Goal: Task Accomplishment & Management: Complete application form

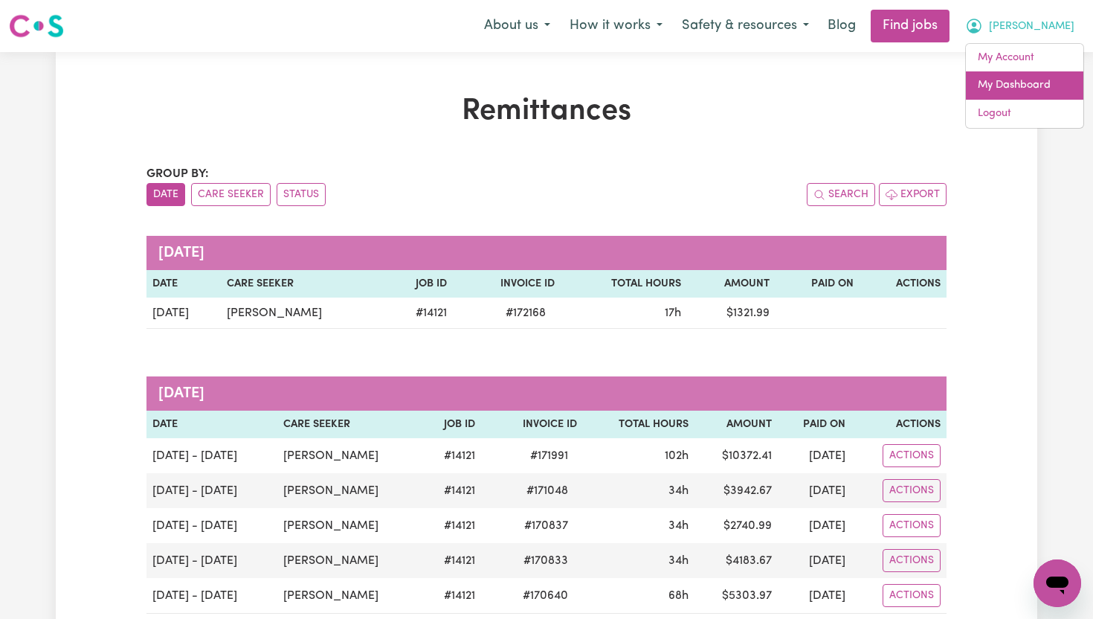
click at [1026, 90] on link "My Dashboard" at bounding box center [1025, 85] width 118 height 28
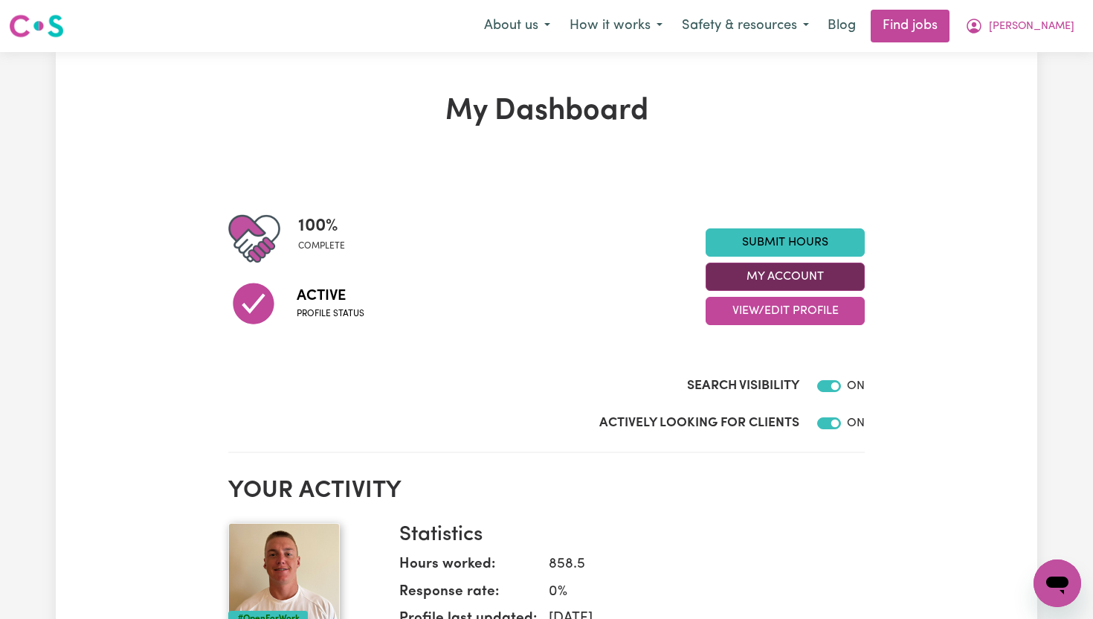
click at [802, 279] on button "My Account" at bounding box center [785, 277] width 159 height 28
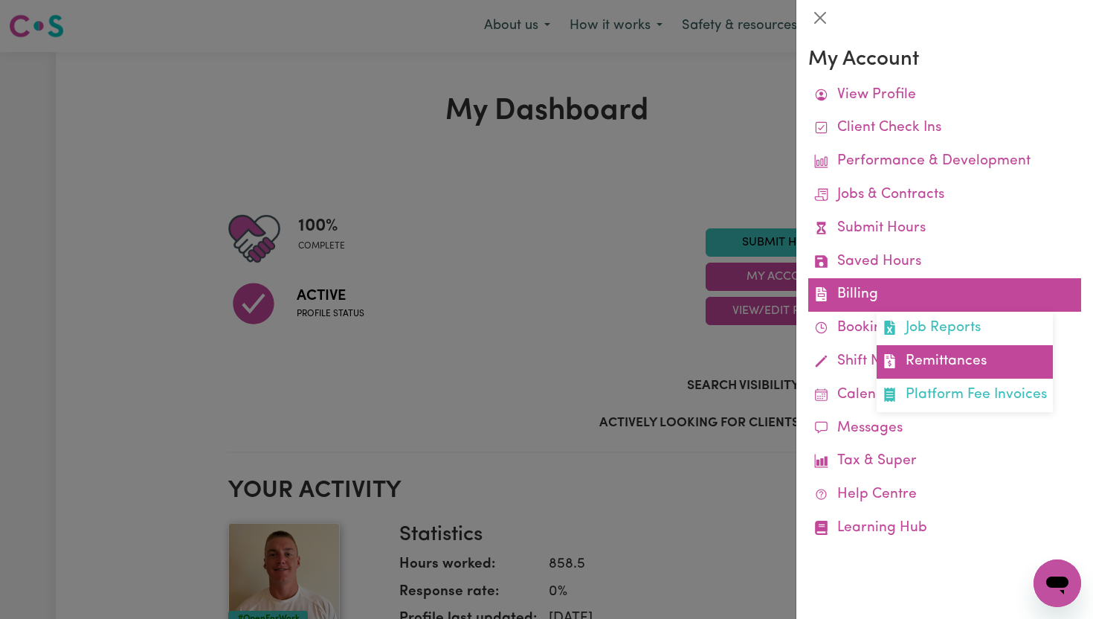
click at [955, 360] on link "Remittances" at bounding box center [965, 361] width 176 height 33
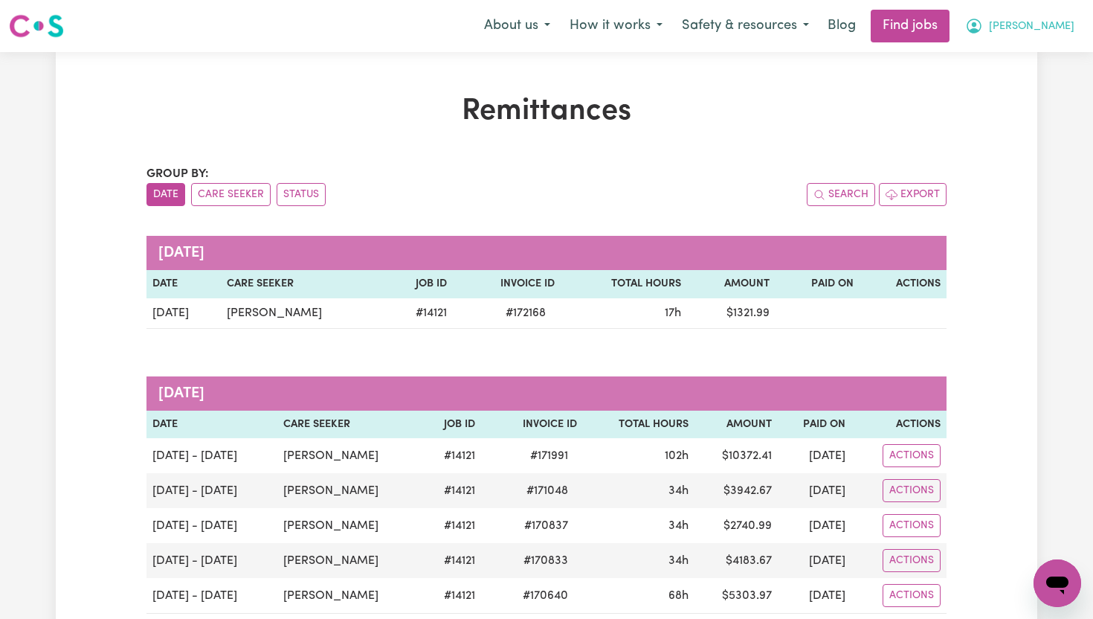
click at [1048, 21] on button "[PERSON_NAME]" at bounding box center [1020, 25] width 129 height 31
click at [1022, 81] on link "My Dashboard" at bounding box center [1025, 85] width 118 height 28
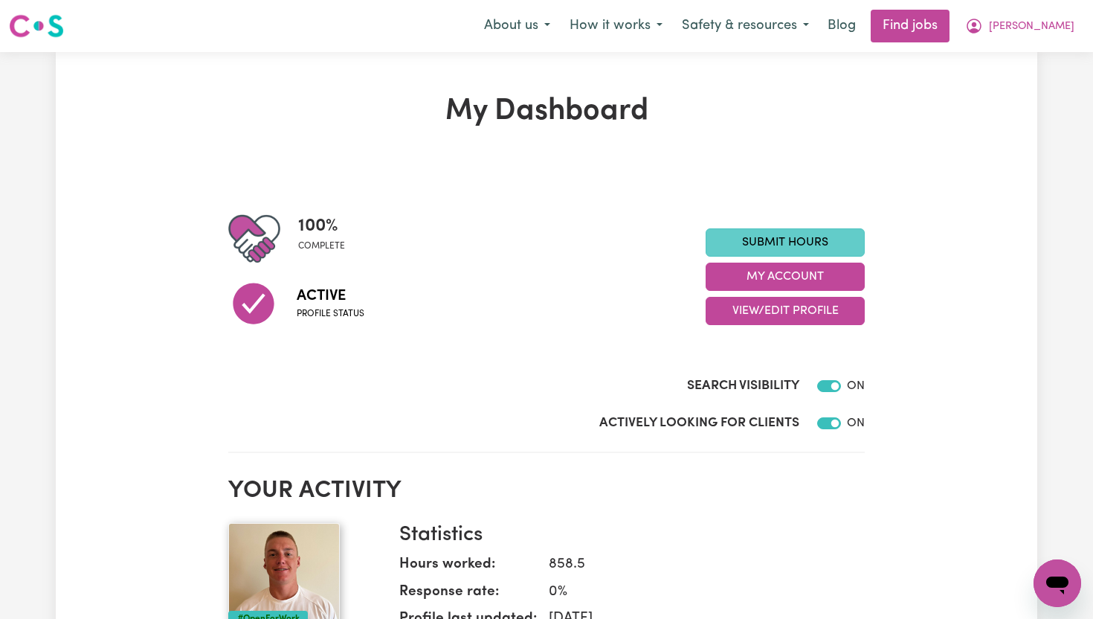
click at [816, 239] on link "Submit Hours" at bounding box center [785, 242] width 159 height 28
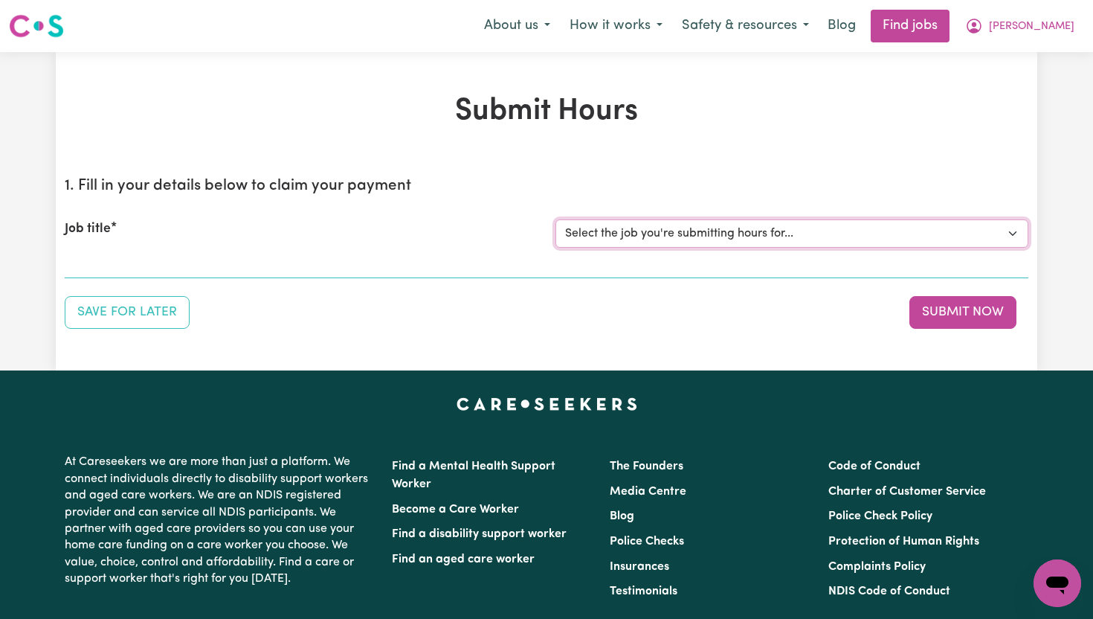
click at [817, 229] on select "Select the job you're submitting hours for... [[PERSON_NAME]] Support Worker To…" at bounding box center [792, 233] width 473 height 28
select select "14121"
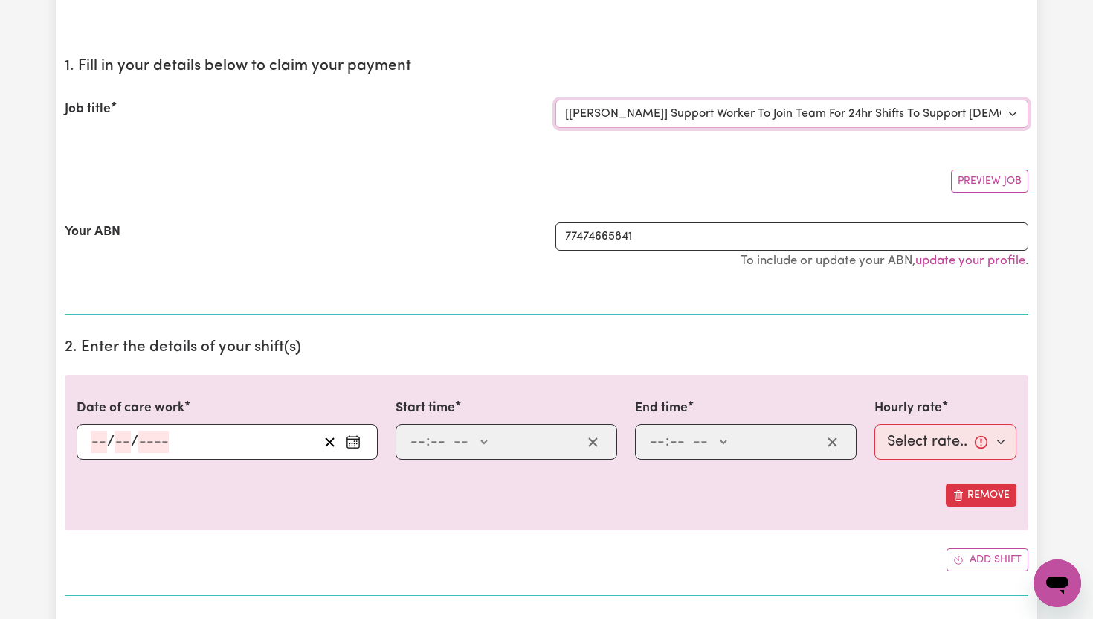
scroll to position [123, 0]
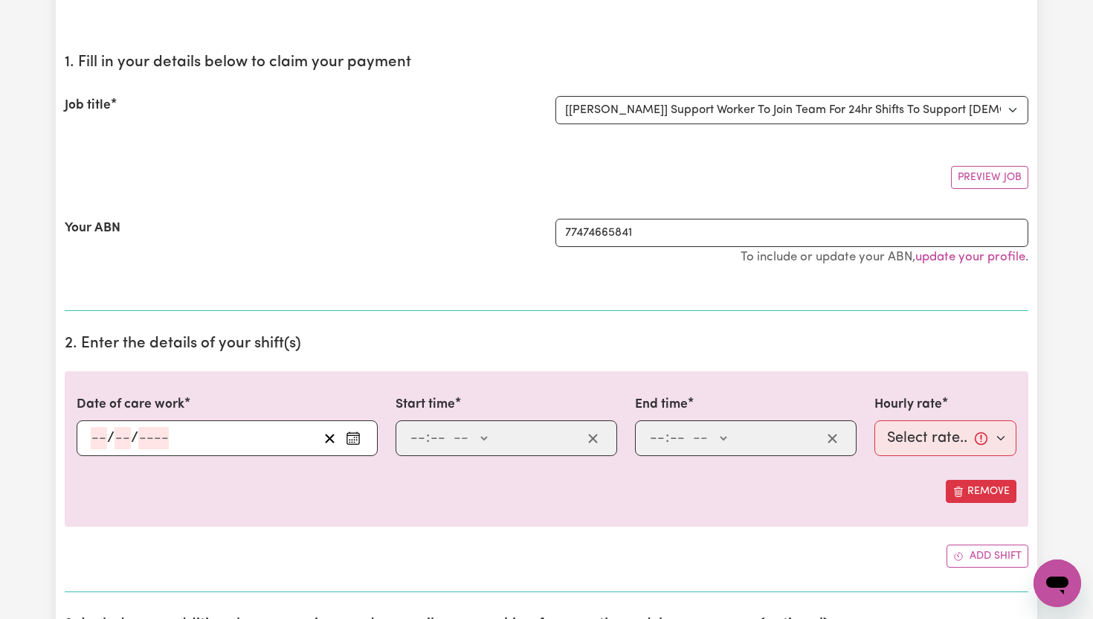
click at [354, 443] on icon "Enter the date of care work" at bounding box center [353, 438] width 15 height 15
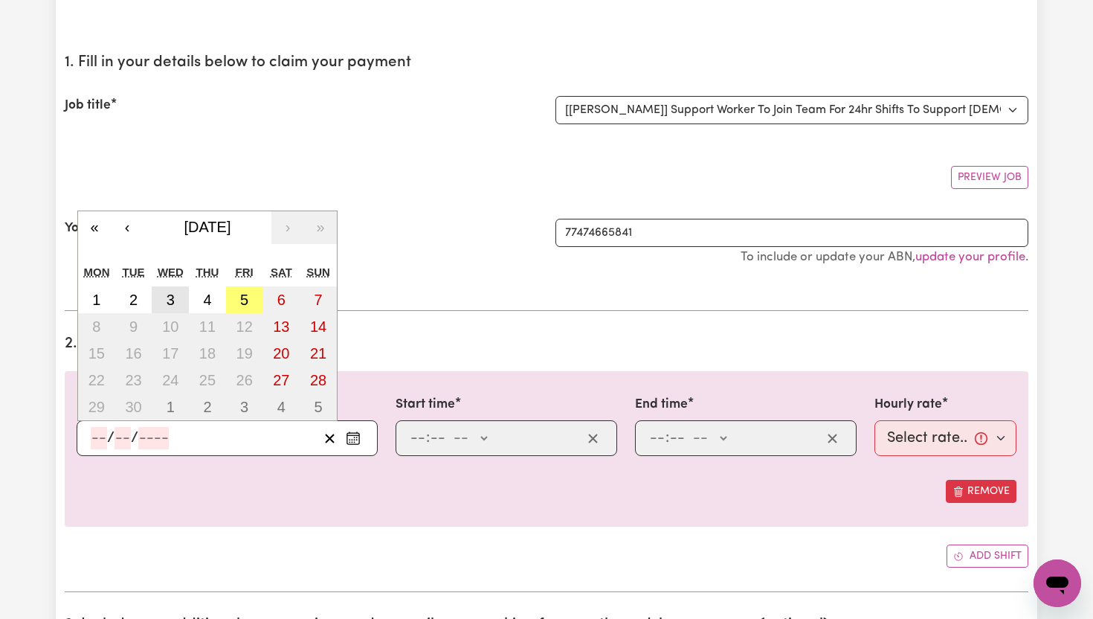
click at [174, 300] on abbr "3" at bounding box center [171, 300] width 8 height 16
type input "[DATE]"
type input "3"
type input "9"
type input "2025"
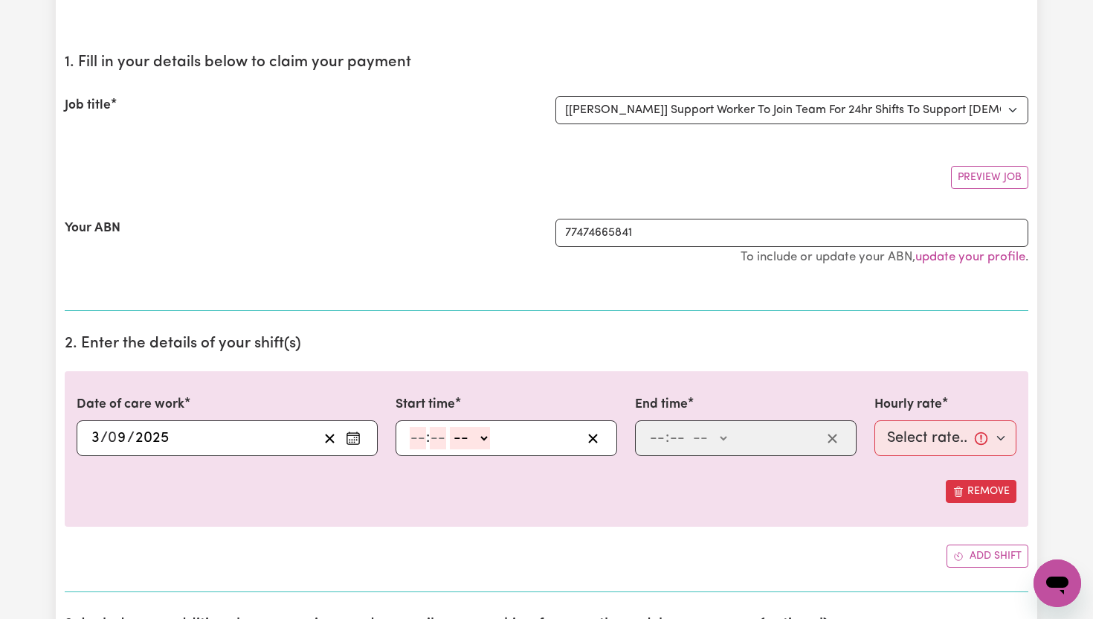
click at [422, 442] on input "number" at bounding box center [418, 438] width 16 height 22
type input "6"
type input "0"
click at [476, 438] on select "-- AM PM" at bounding box center [468, 438] width 40 height 22
select select "am"
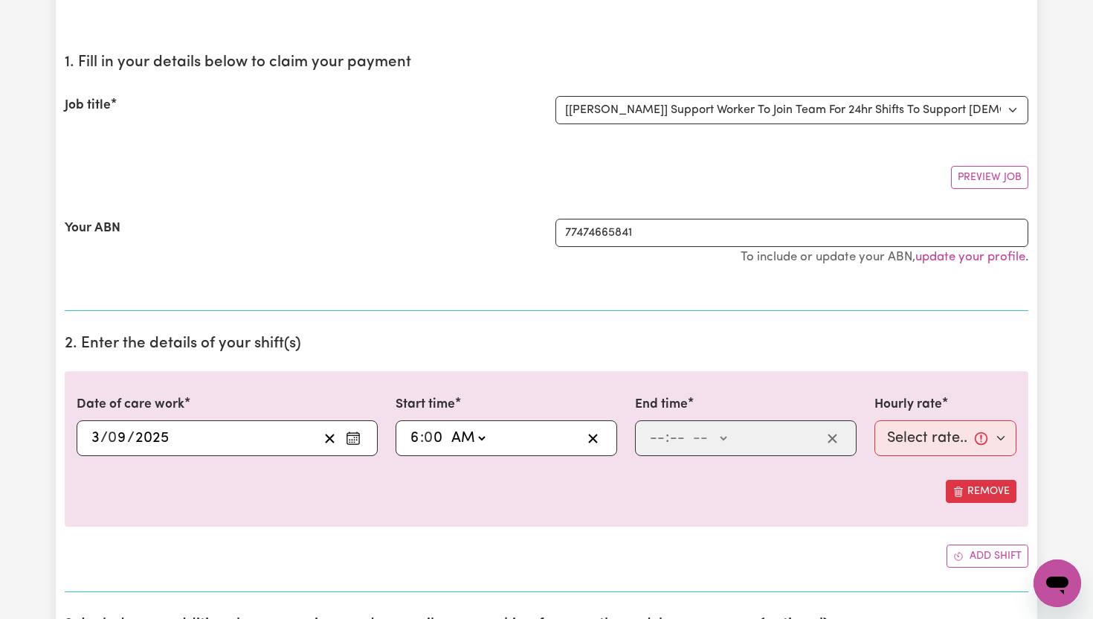
type input "06:00"
click at [663, 445] on input "number" at bounding box center [657, 438] width 16 height 22
type input "8"
type input "00"
click at [721, 443] on select "-- AM PM" at bounding box center [707, 438] width 40 height 22
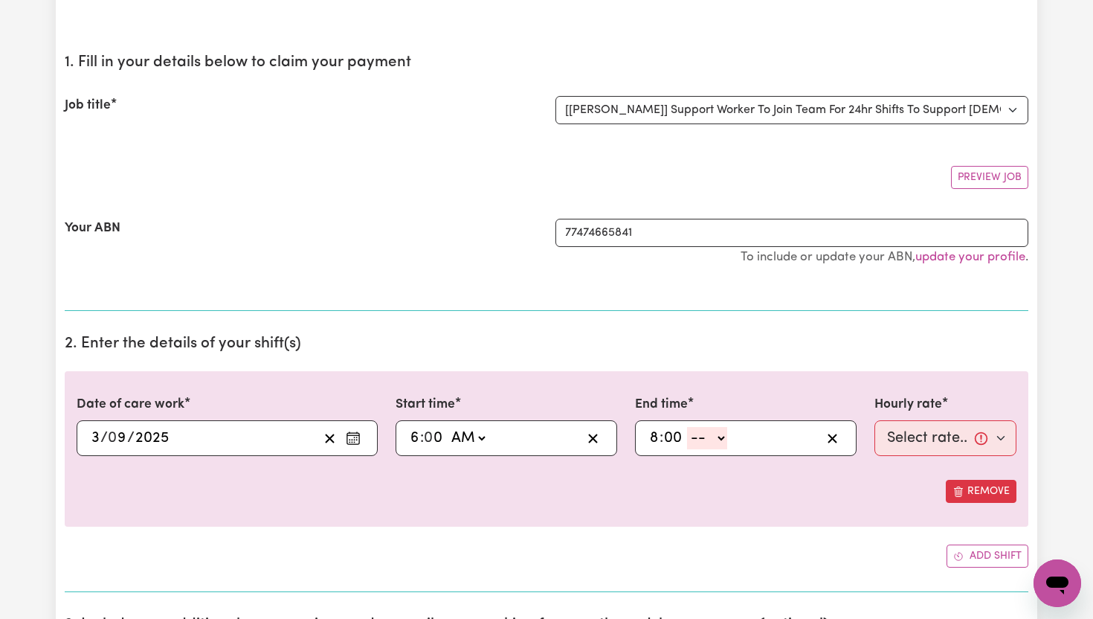
select select "pm"
type input "20:00"
type input "0"
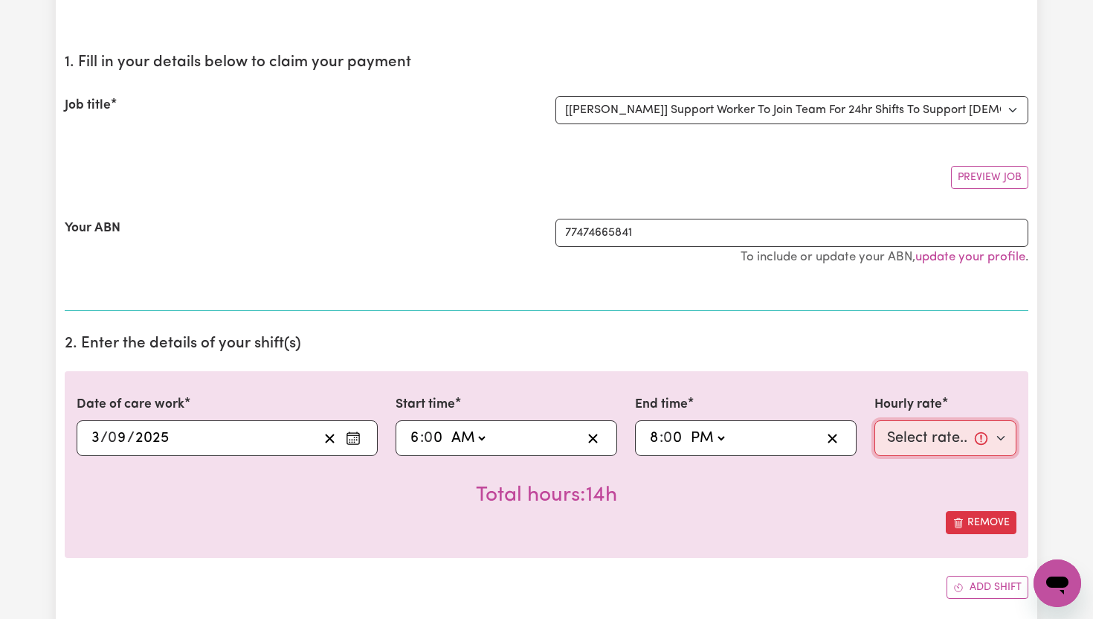
click at [1008, 442] on select "Select rate... $65.21 (Weekday) $91.76 ([DATE]) $118.32 ([DATE]) $144.87 (Publi…" at bounding box center [946, 438] width 142 height 36
select select "65.21-Weekday"
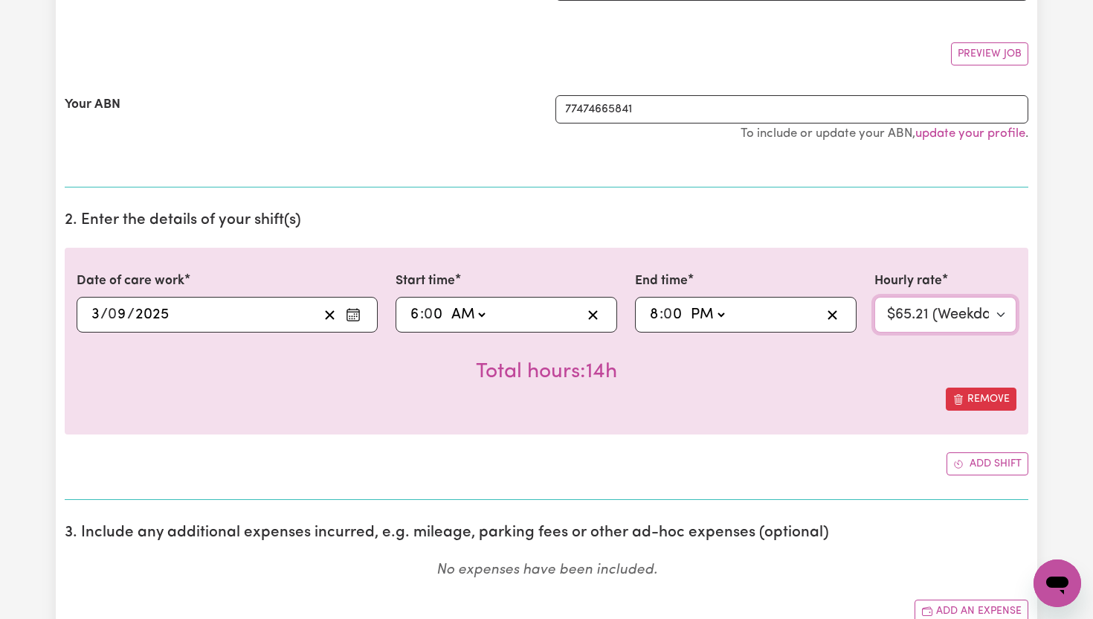
scroll to position [251, 0]
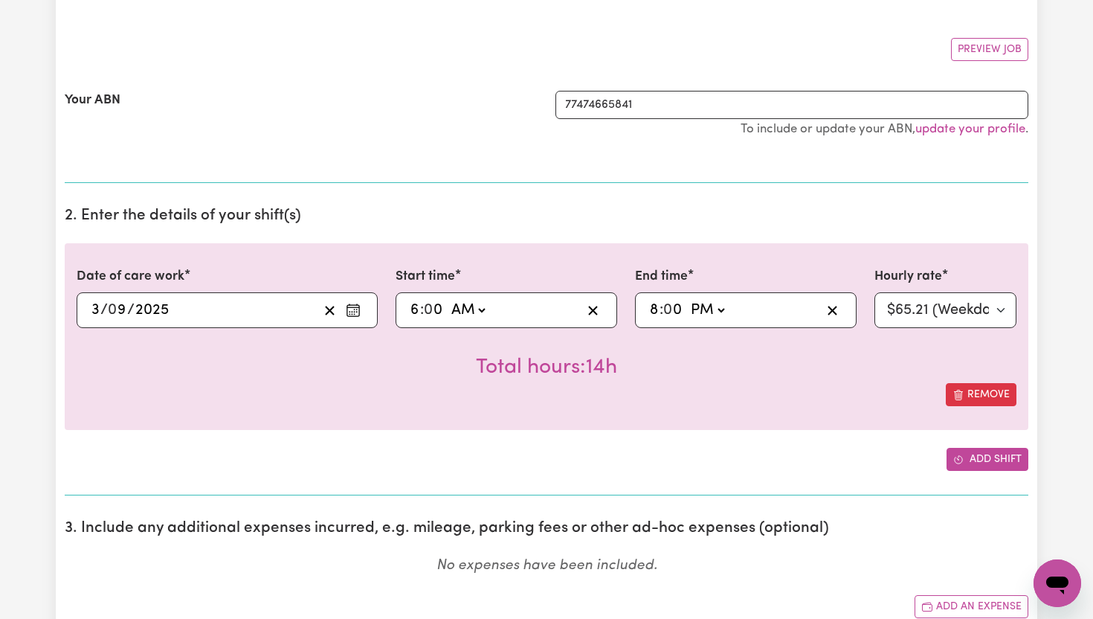
click at [989, 460] on button "Add shift" at bounding box center [988, 459] width 82 height 23
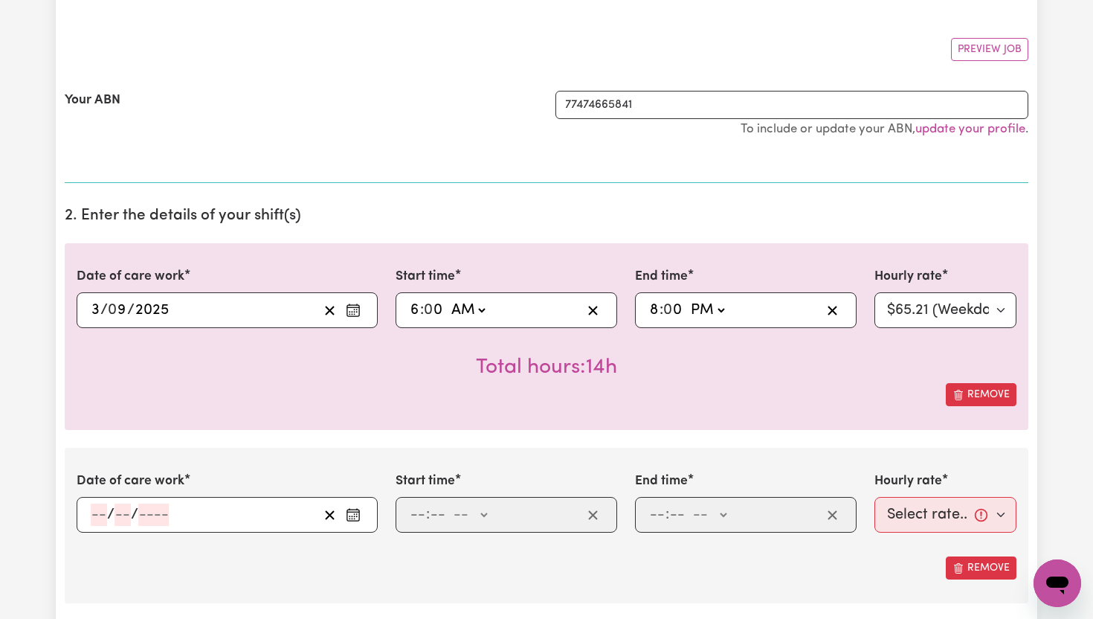
click at [354, 518] on circle "Enter the date of care work" at bounding box center [354, 518] width 1 height 1
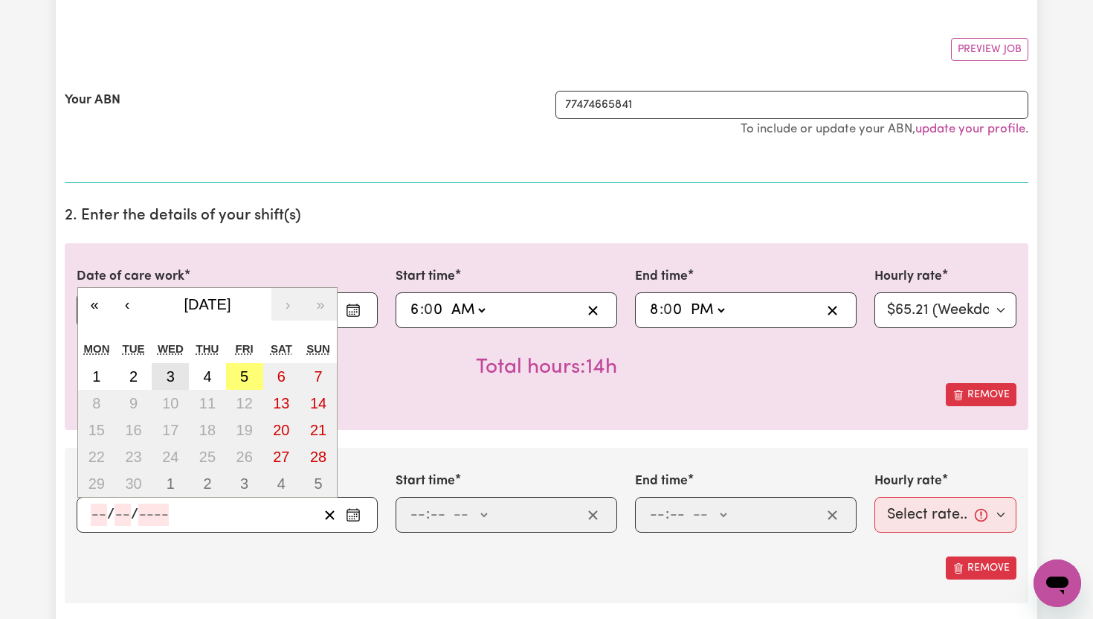
click at [176, 381] on button "3" at bounding box center [170, 376] width 37 height 27
type input "[DATE]"
type input "3"
type input "9"
type input "2025"
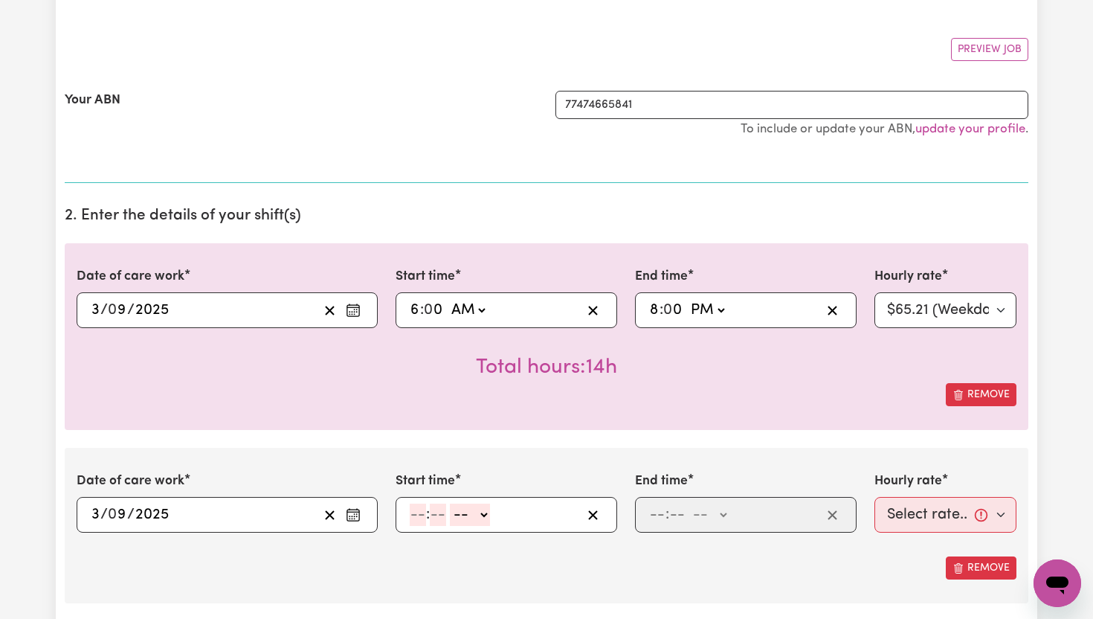
click at [422, 517] on input "number" at bounding box center [418, 515] width 16 height 22
type input "8"
type input "00"
click at [478, 512] on select "-- AM PM" at bounding box center [468, 515] width 40 height 22
select select "pm"
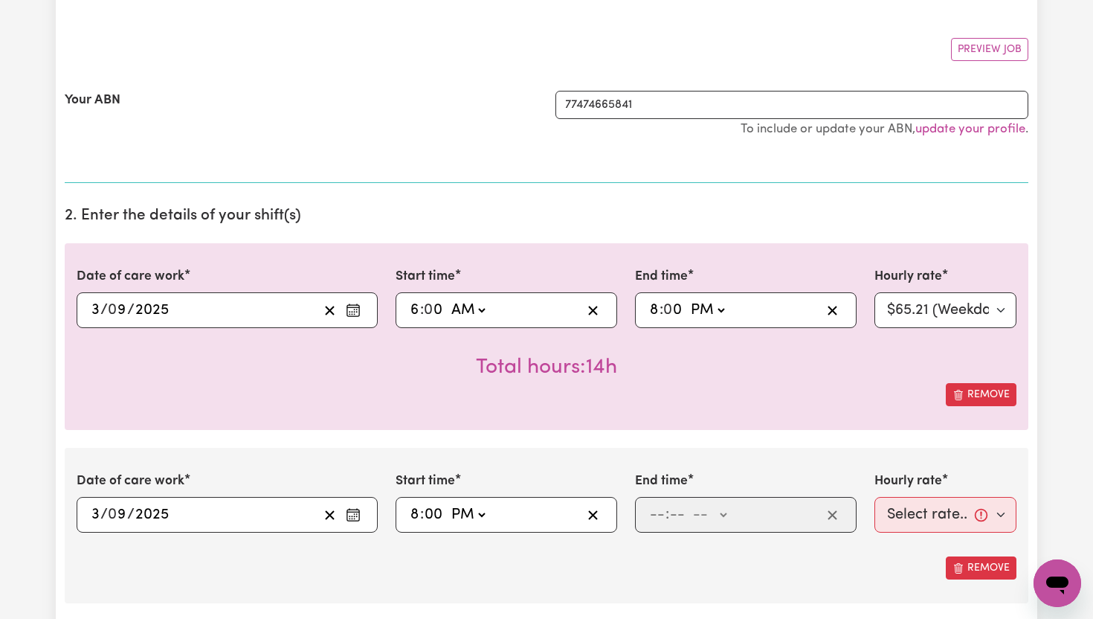
type input "20:00"
type input "0"
click at [660, 516] on input "number" at bounding box center [657, 515] width 16 height 22
type input "10"
type input "0"
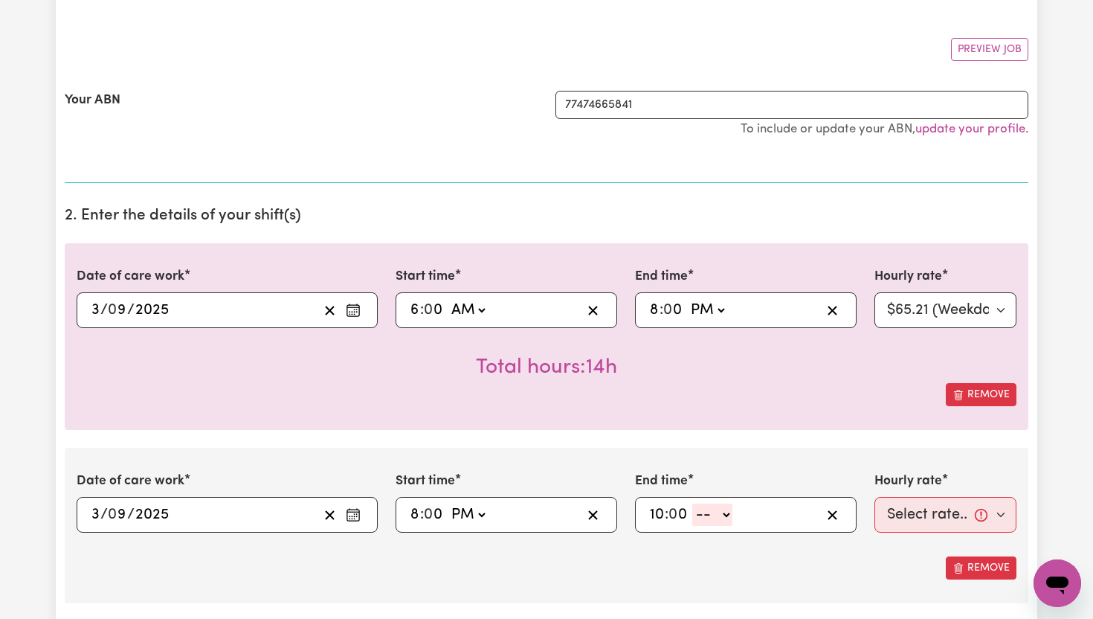
click at [730, 518] on select "-- AM PM" at bounding box center [712, 515] width 40 height 22
select select "pm"
type input "22:00"
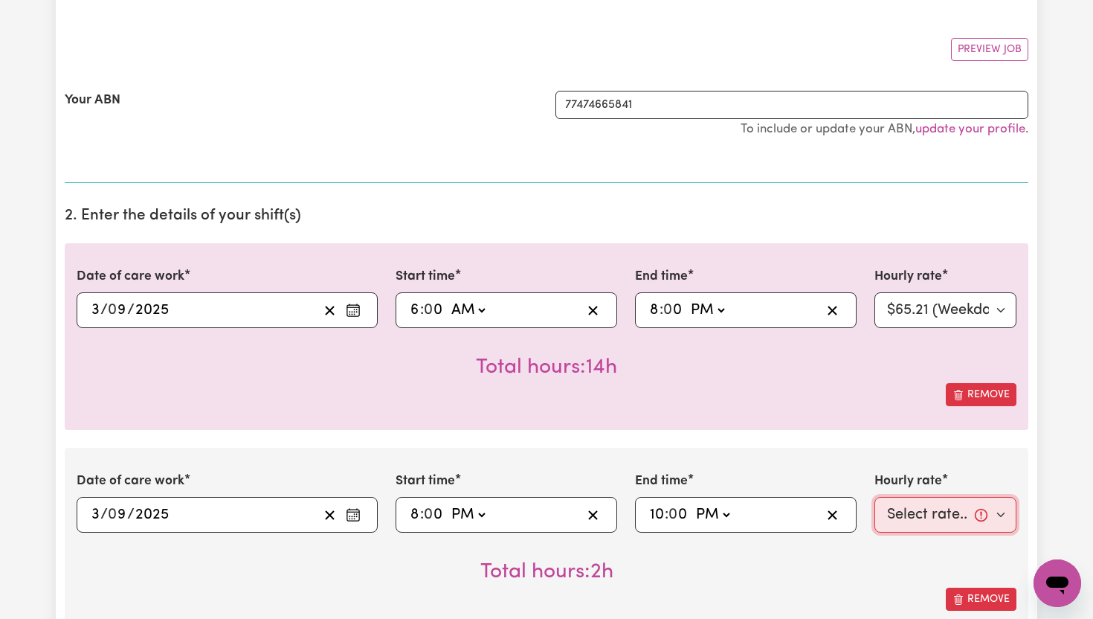
click at [1006, 518] on select "Select rate... $65.21 (Weekday) $91.76 ([DATE]) $118.32 ([DATE]) $144.87 (Publi…" at bounding box center [946, 515] width 142 height 36
select select "71.85-EveningCare"
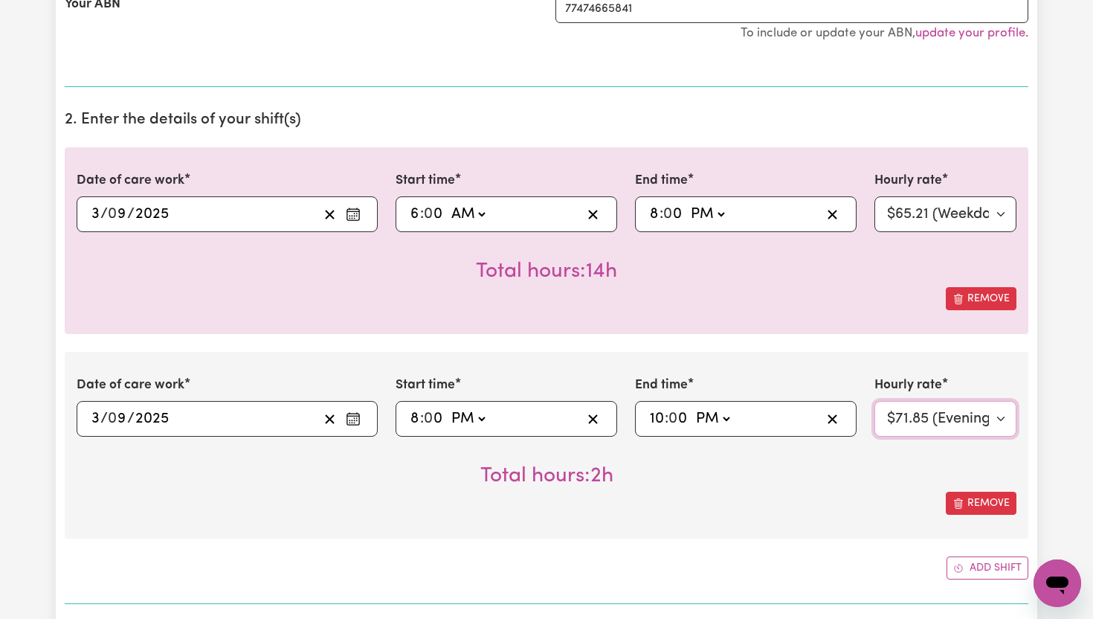
scroll to position [351, 0]
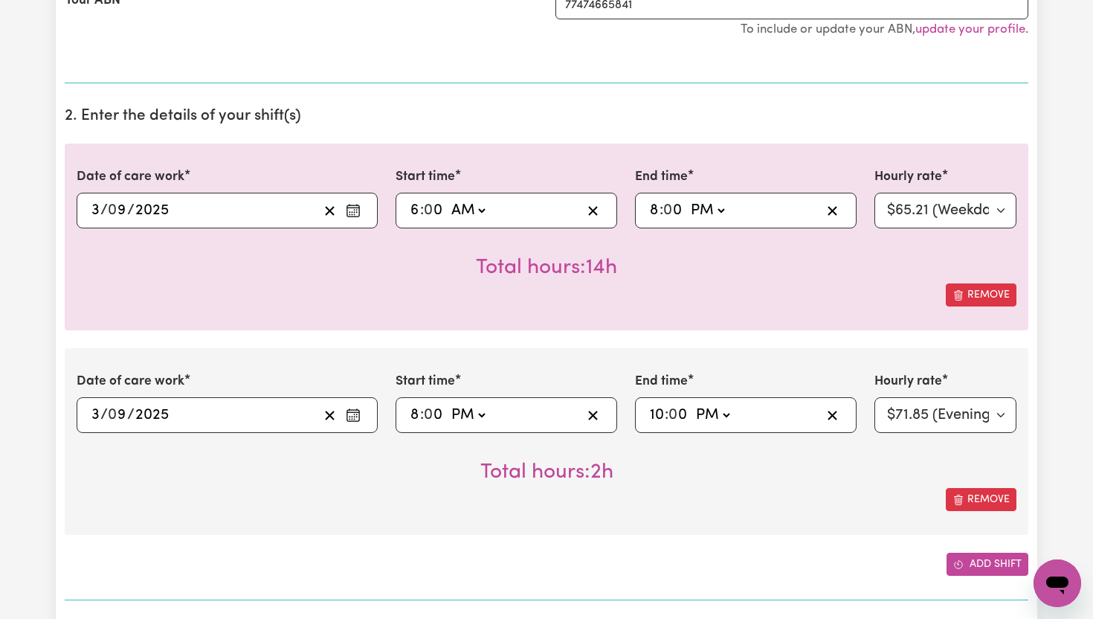
click at [981, 568] on button "Add shift" at bounding box center [988, 564] width 82 height 23
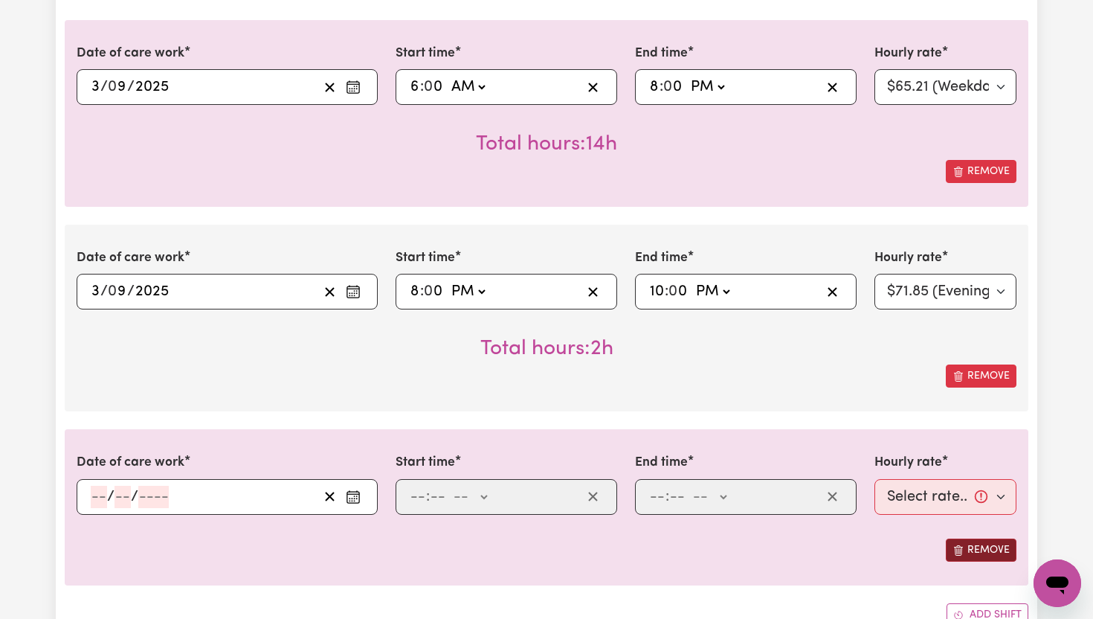
scroll to position [477, 0]
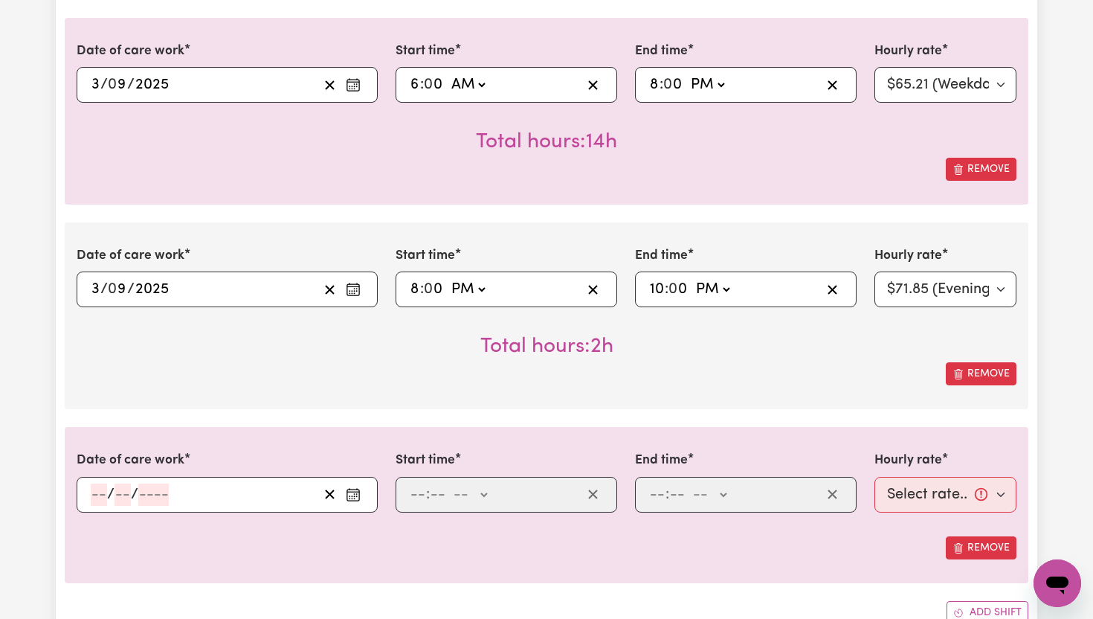
click at [357, 499] on icon "Enter the date of care work" at bounding box center [353, 494] width 15 height 15
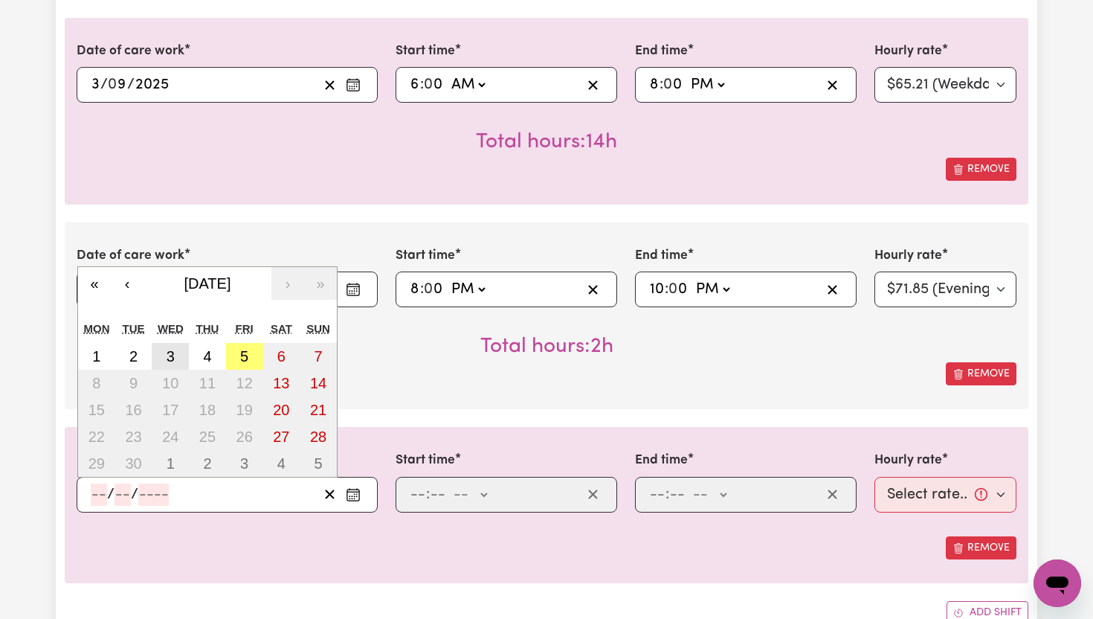
click at [171, 355] on abbr "3" at bounding box center [171, 356] width 8 height 16
type input "[DATE]"
type input "3"
type input "9"
type input "2025"
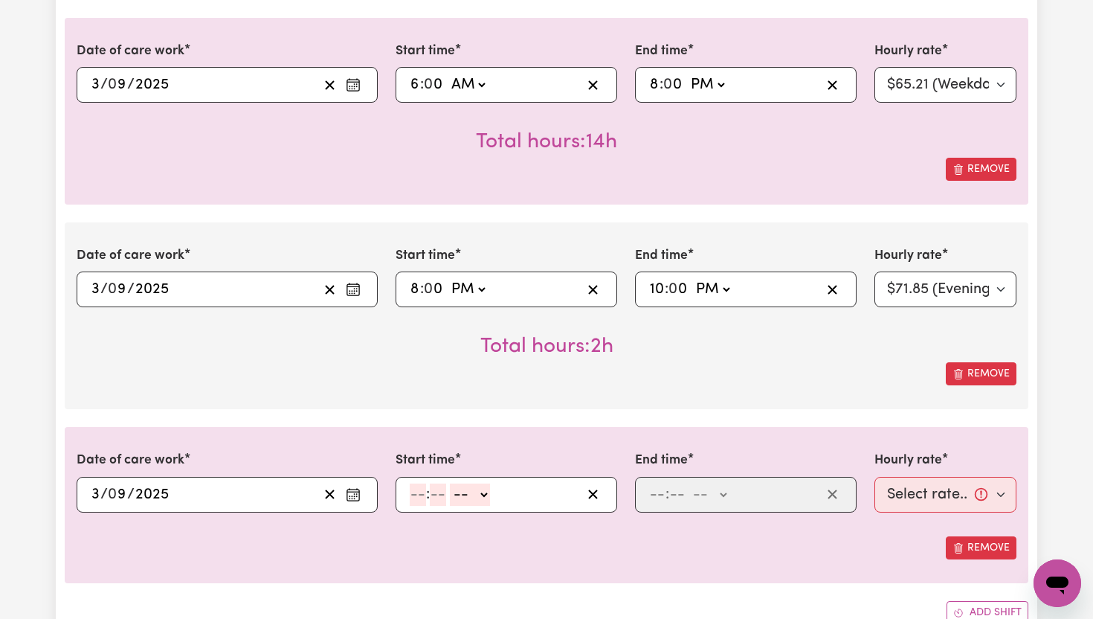
click at [421, 498] on input "number" at bounding box center [418, 494] width 16 height 22
type input "10"
type input "0"
click at [483, 501] on select "-- AM PM" at bounding box center [473, 494] width 40 height 22
select select "pm"
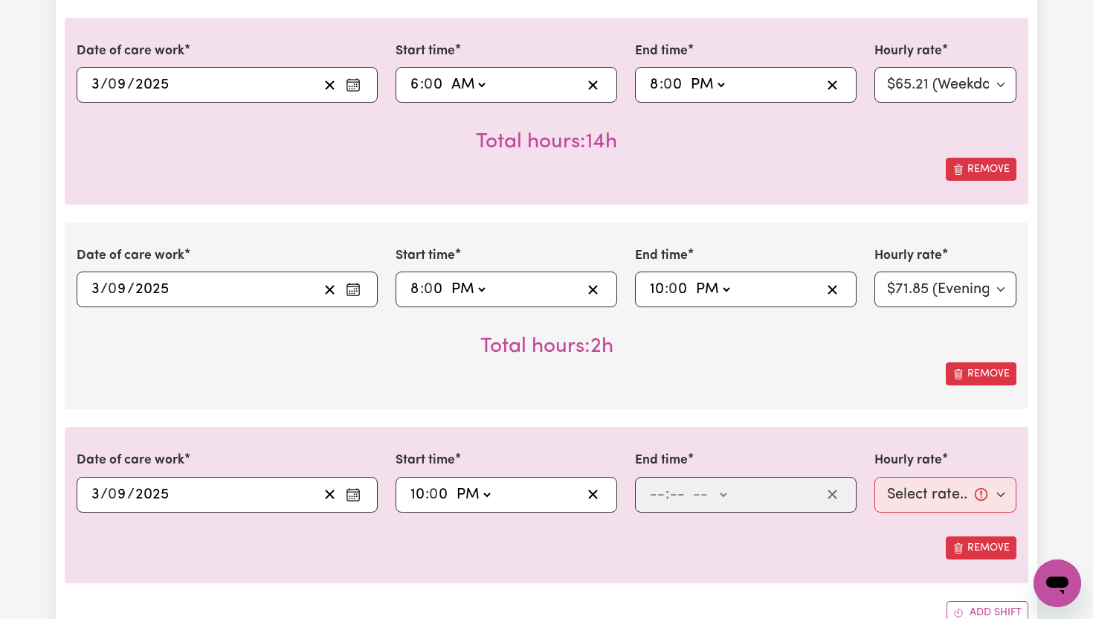
type input "22:00"
click at [659, 490] on input "number" at bounding box center [657, 494] width 16 height 22
type input "11"
type input "00"
click at [730, 496] on div "11 : 00 -- AM PM" at bounding box center [734, 494] width 173 height 22
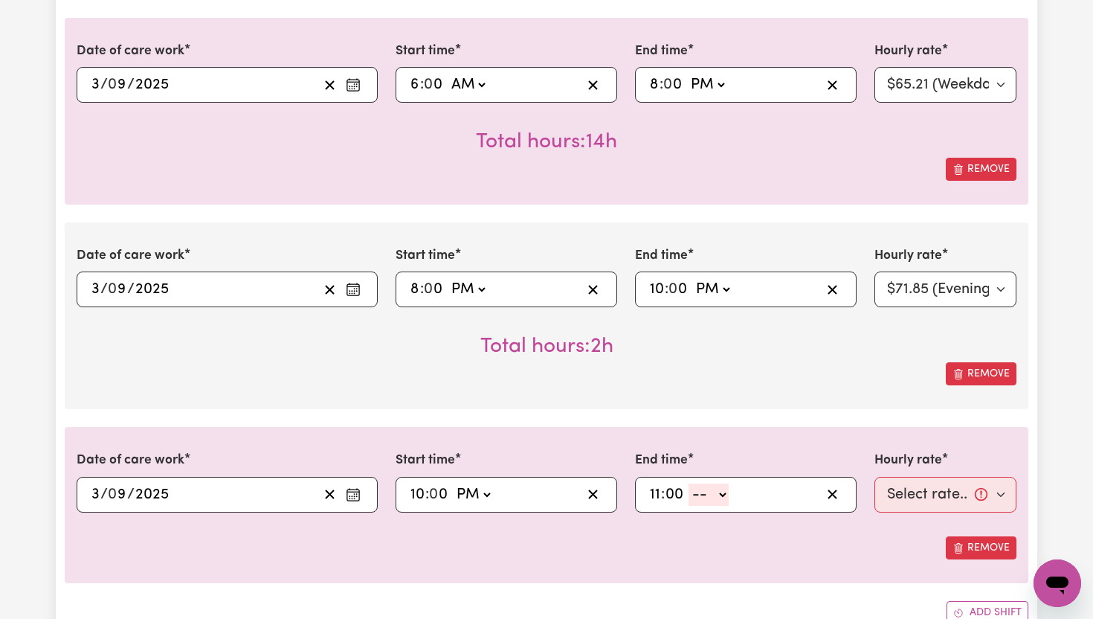
click at [725, 500] on select "-- AM PM" at bounding box center [709, 494] width 40 height 22
select select "pm"
type input "23:00"
type input "0"
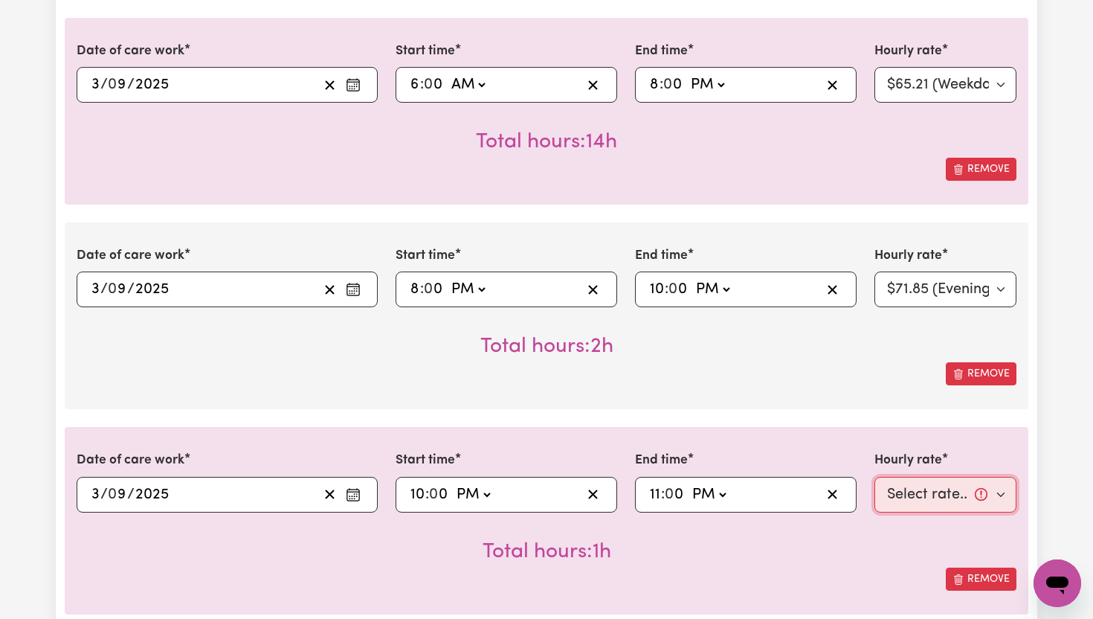
click at [1003, 494] on select "Select rate... $65.21 (Weekday) $91.76 ([DATE]) $118.32 ([DATE]) $144.87 (Publi…" at bounding box center [946, 495] width 142 height 36
select select "276.32-Overnight"
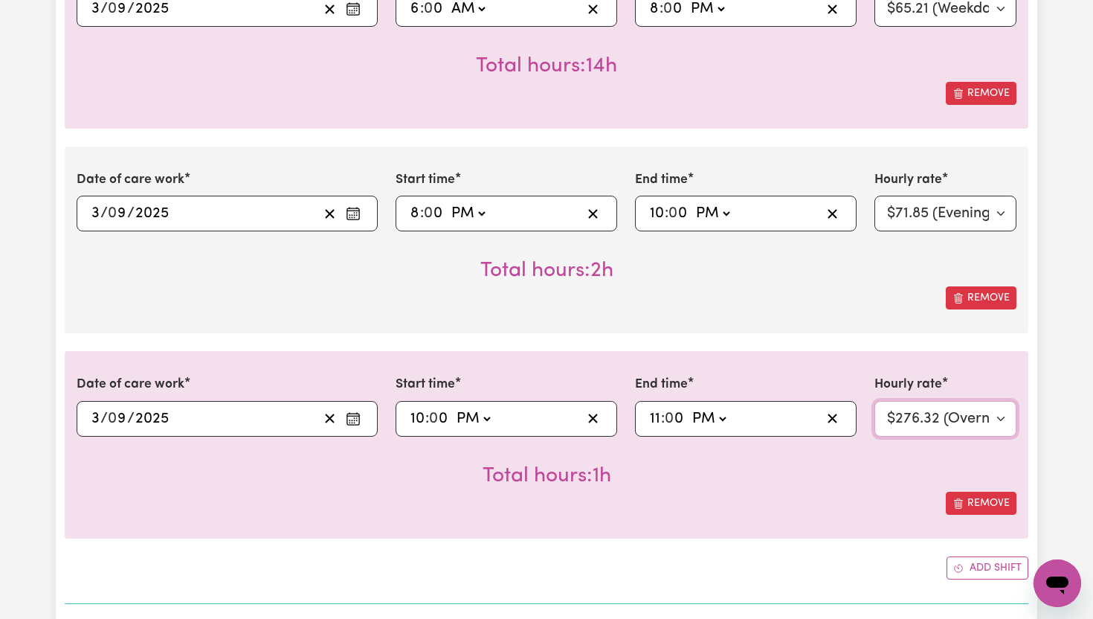
scroll to position [559, 0]
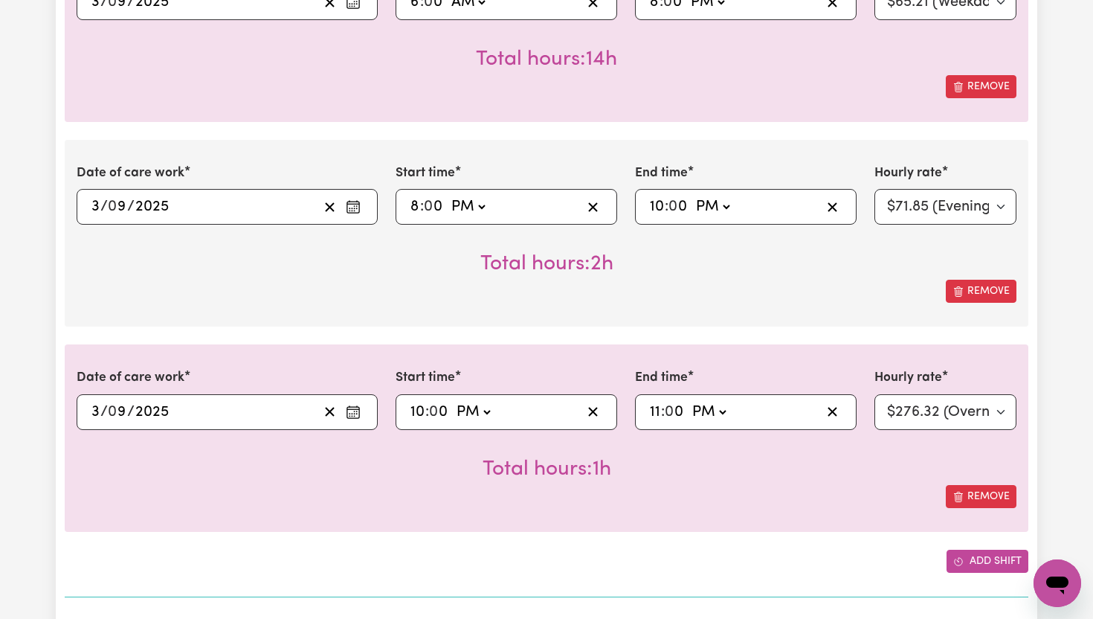
click at [982, 560] on button "Add shift" at bounding box center [988, 561] width 82 height 23
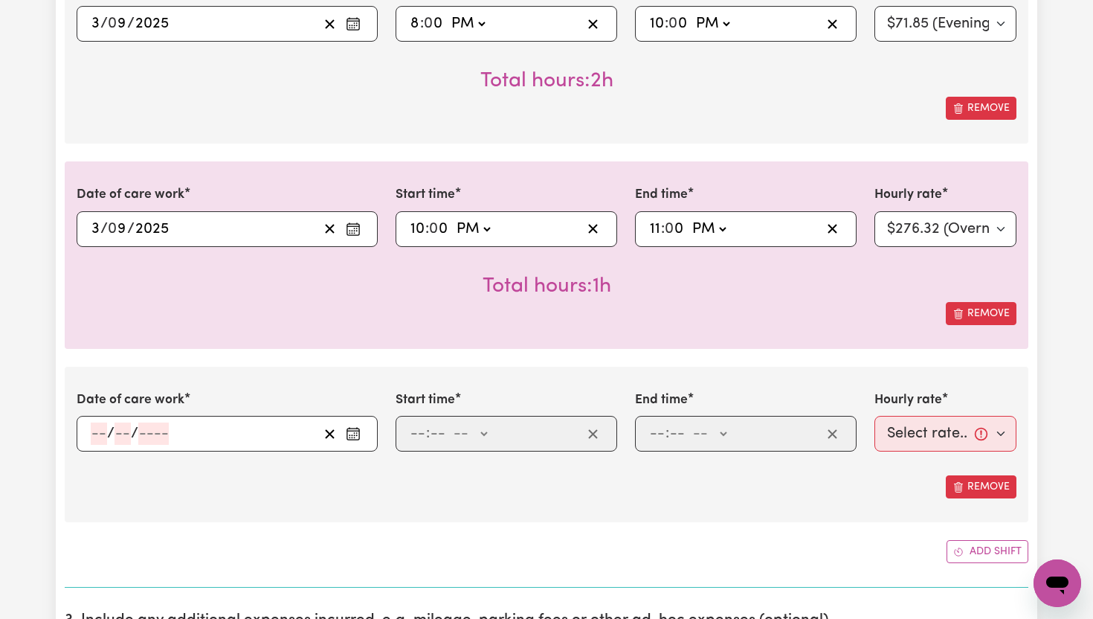
scroll to position [751, 0]
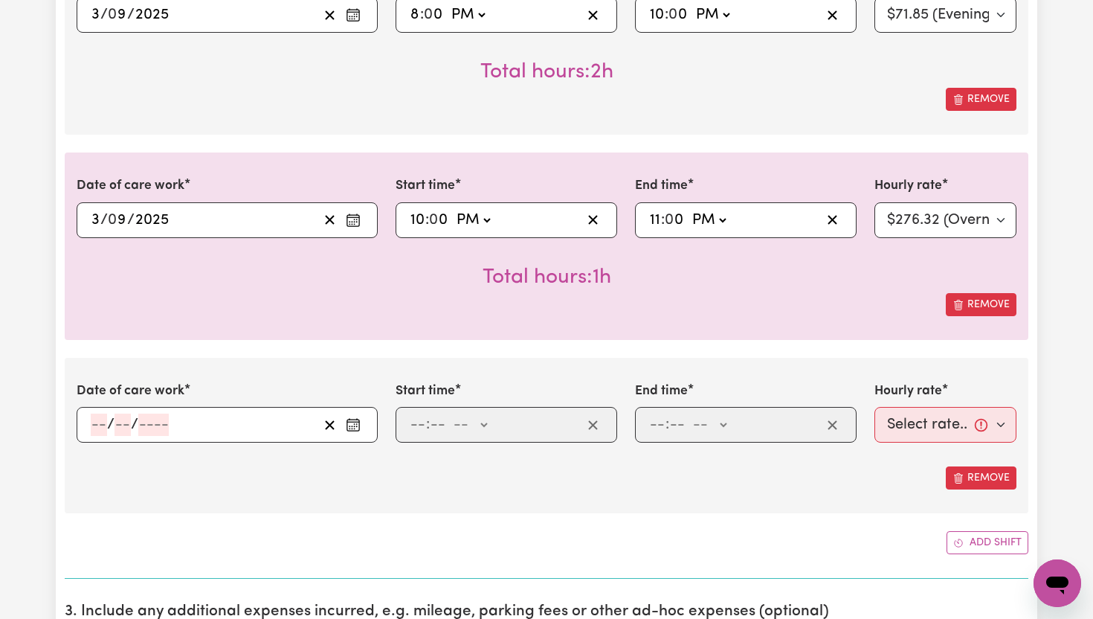
click at [353, 430] on icon "Enter the date of care work" at bounding box center [353, 424] width 15 height 15
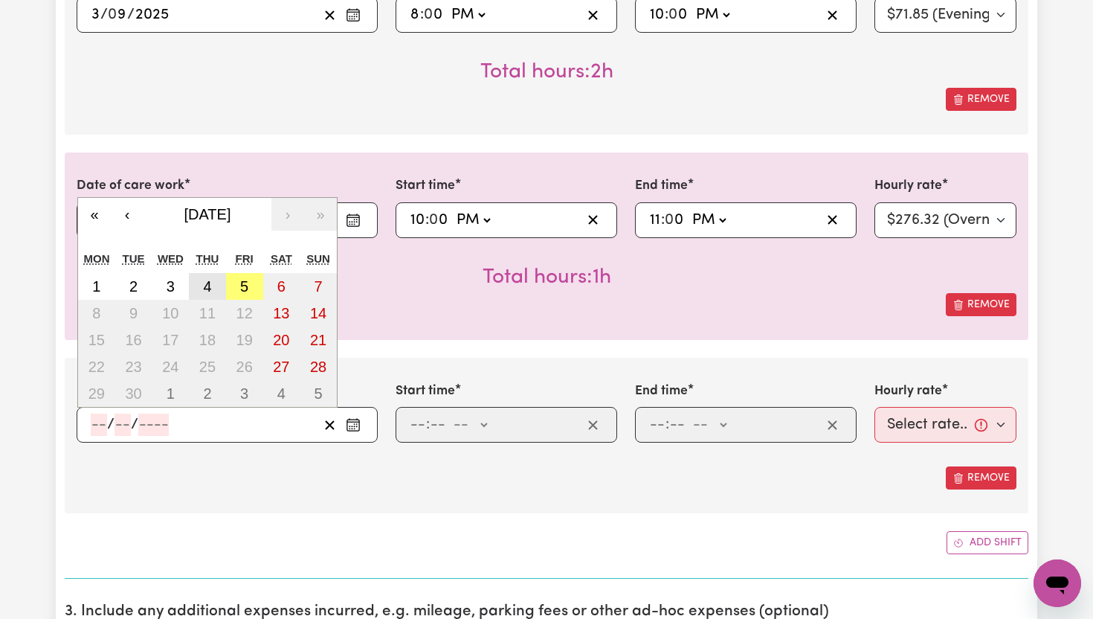
click at [205, 292] on abbr "4" at bounding box center [207, 286] width 8 height 16
type input "[DATE]"
type input "4"
type input "9"
type input "2025"
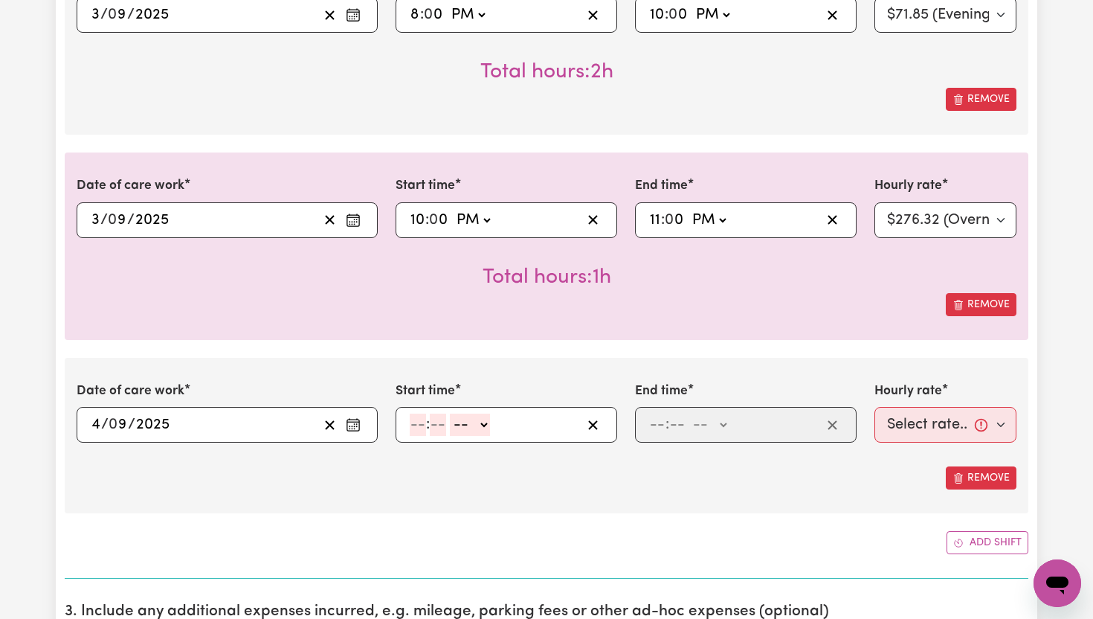
click at [423, 429] on input "number" at bounding box center [418, 425] width 16 height 22
type input "6"
type input "00"
click at [477, 422] on select "-- AM PM" at bounding box center [468, 425] width 40 height 22
select select "am"
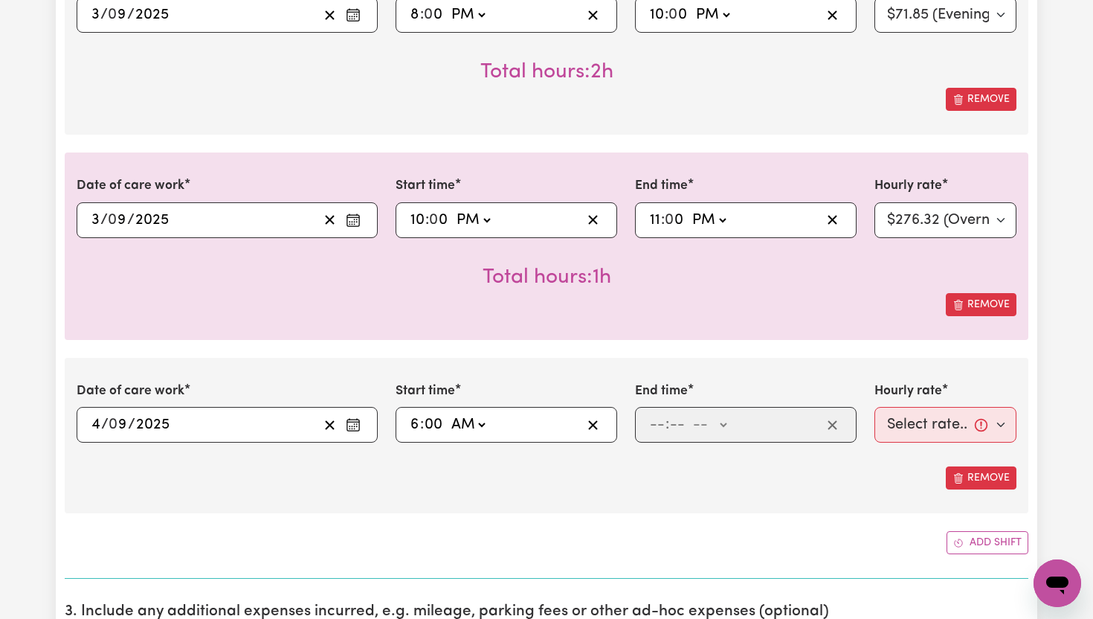
type input "06:00"
type input "0"
click at [654, 422] on input "number" at bounding box center [657, 425] width 16 height 22
type input "8"
type input "0"
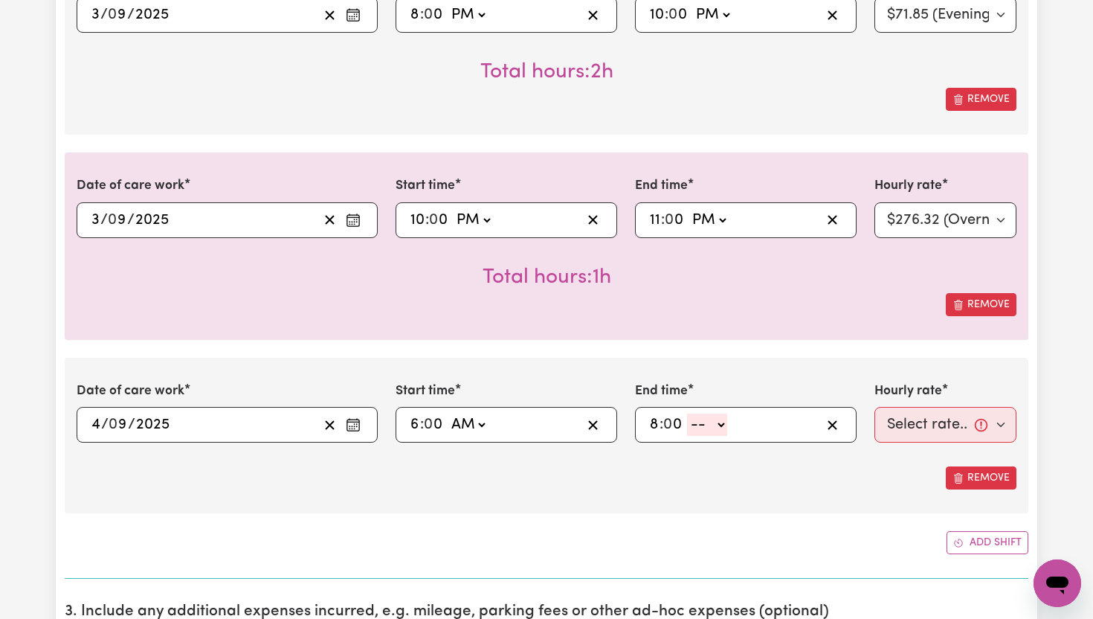
click at [718, 425] on select "-- AM PM" at bounding box center [707, 425] width 40 height 22
select select "pm"
type input "20:00"
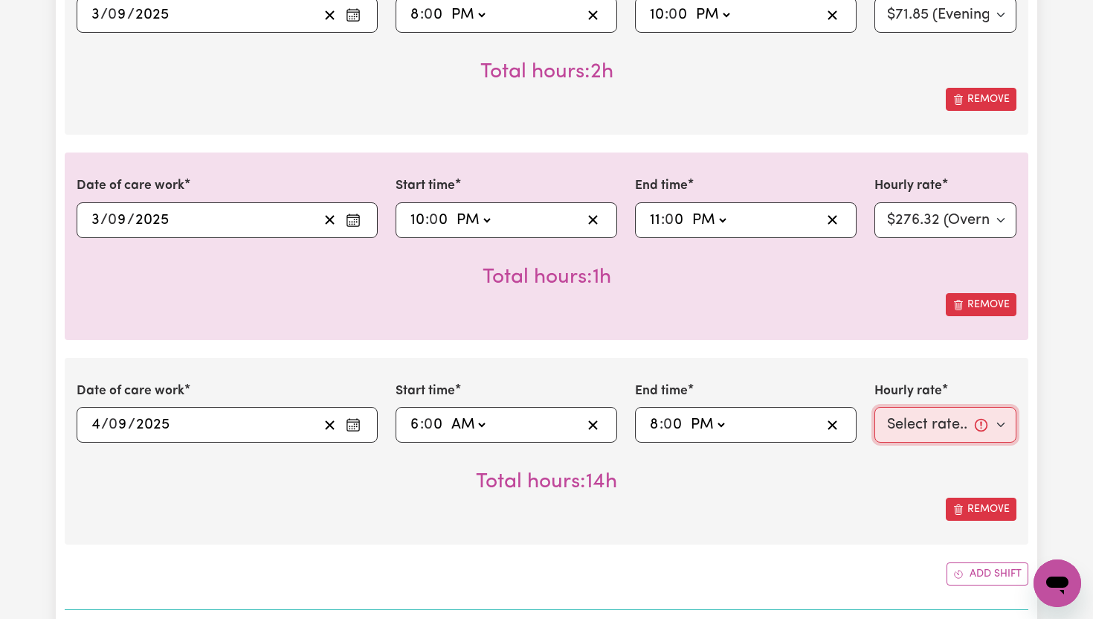
click at [1004, 425] on select "Select rate... $65.21 (Weekday) $91.76 ([DATE]) $118.32 ([DATE]) $144.87 (Publi…" at bounding box center [946, 425] width 142 height 36
select select "65.21-Weekday"
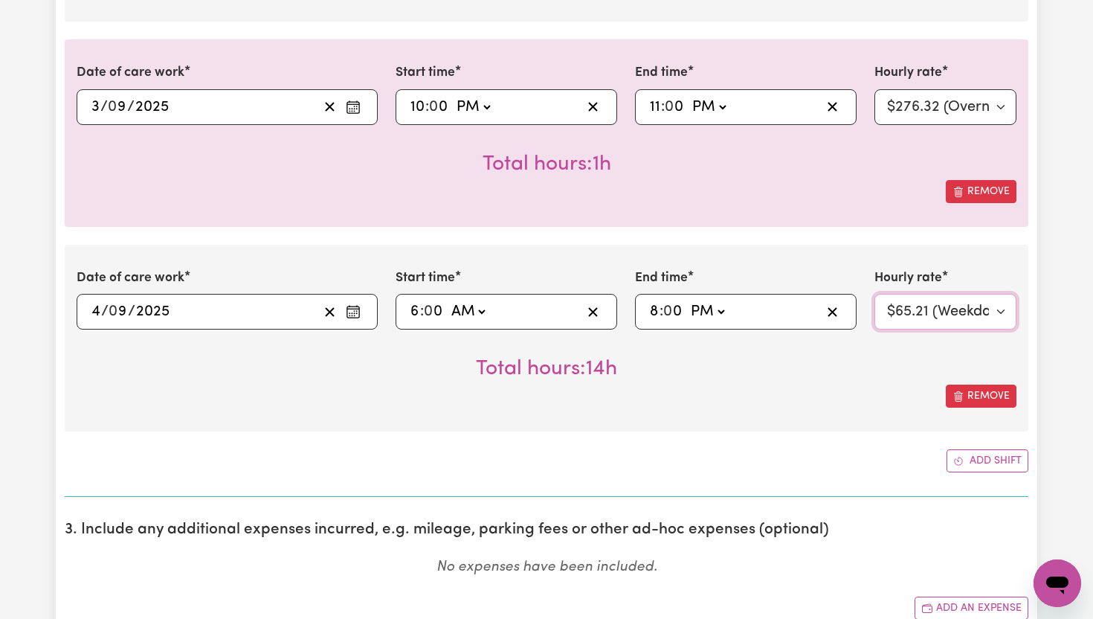
scroll to position [865, 0]
click at [982, 458] on button "Add shift" at bounding box center [988, 459] width 82 height 23
